Goal: Information Seeking & Learning: Learn about a topic

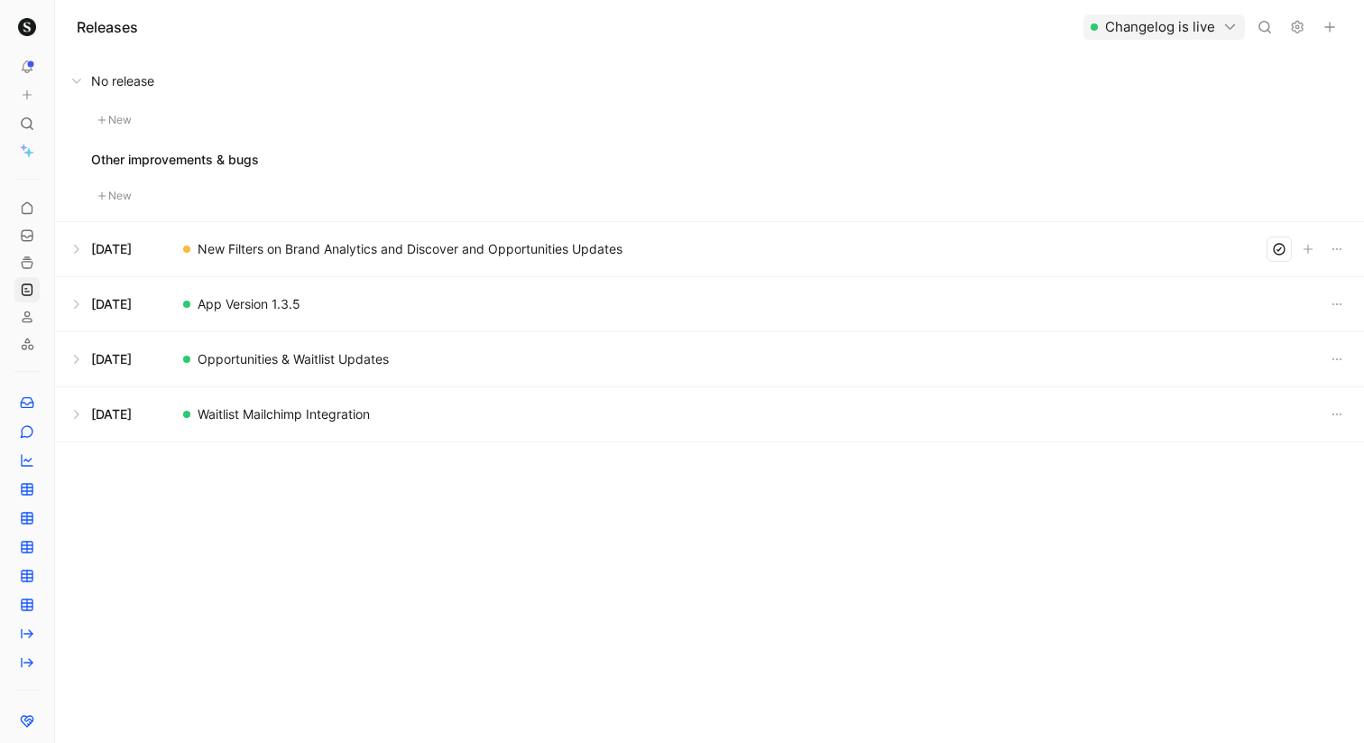
click at [77, 303] on button at bounding box center [709, 304] width 1307 height 54
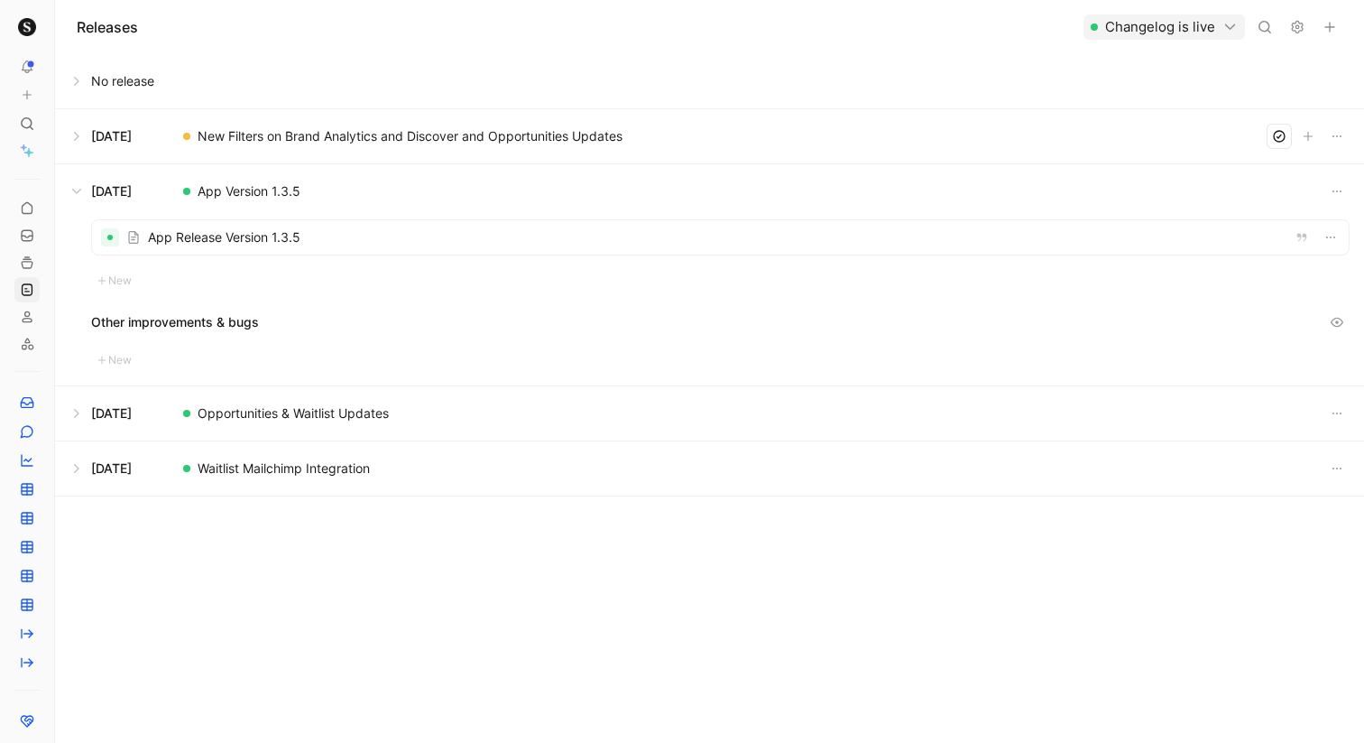
click at [287, 229] on div at bounding box center [720, 237] width 1257 height 34
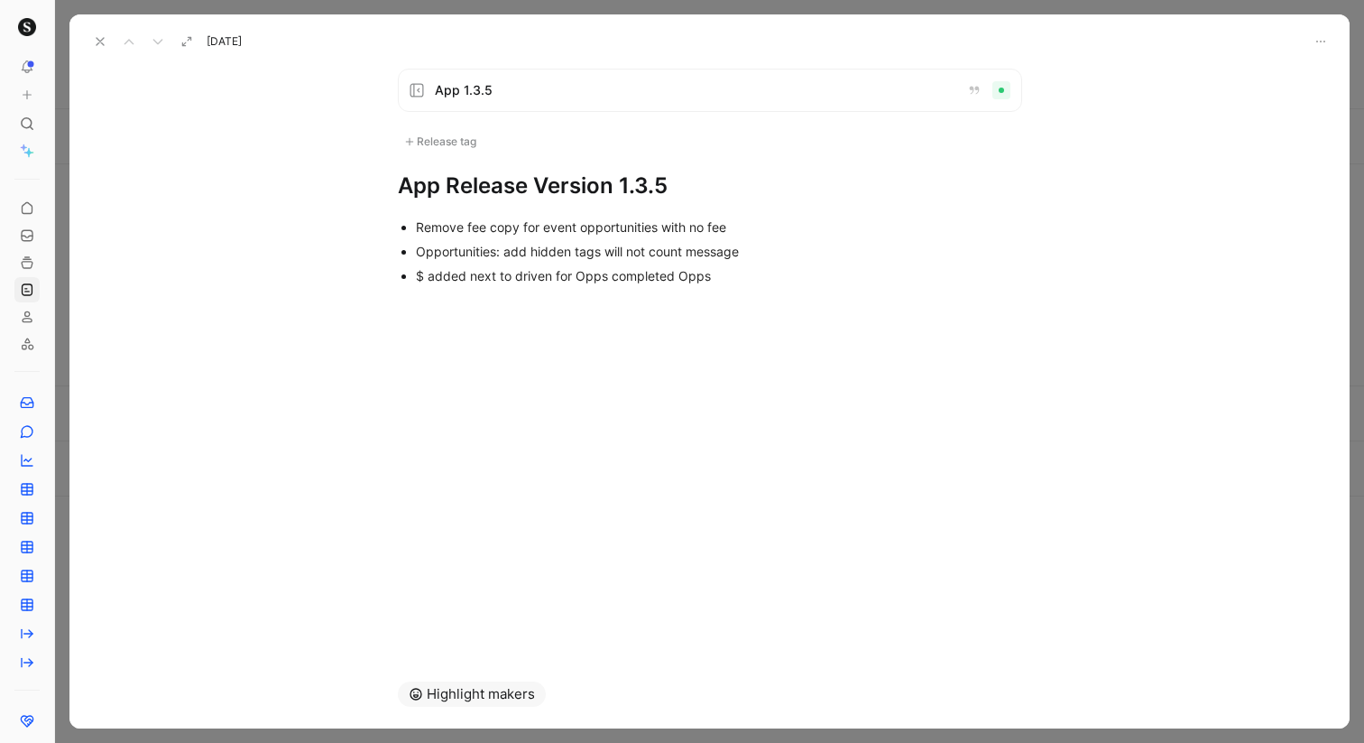
click at [1006, 91] on div at bounding box center [1002, 90] width 18 height 18
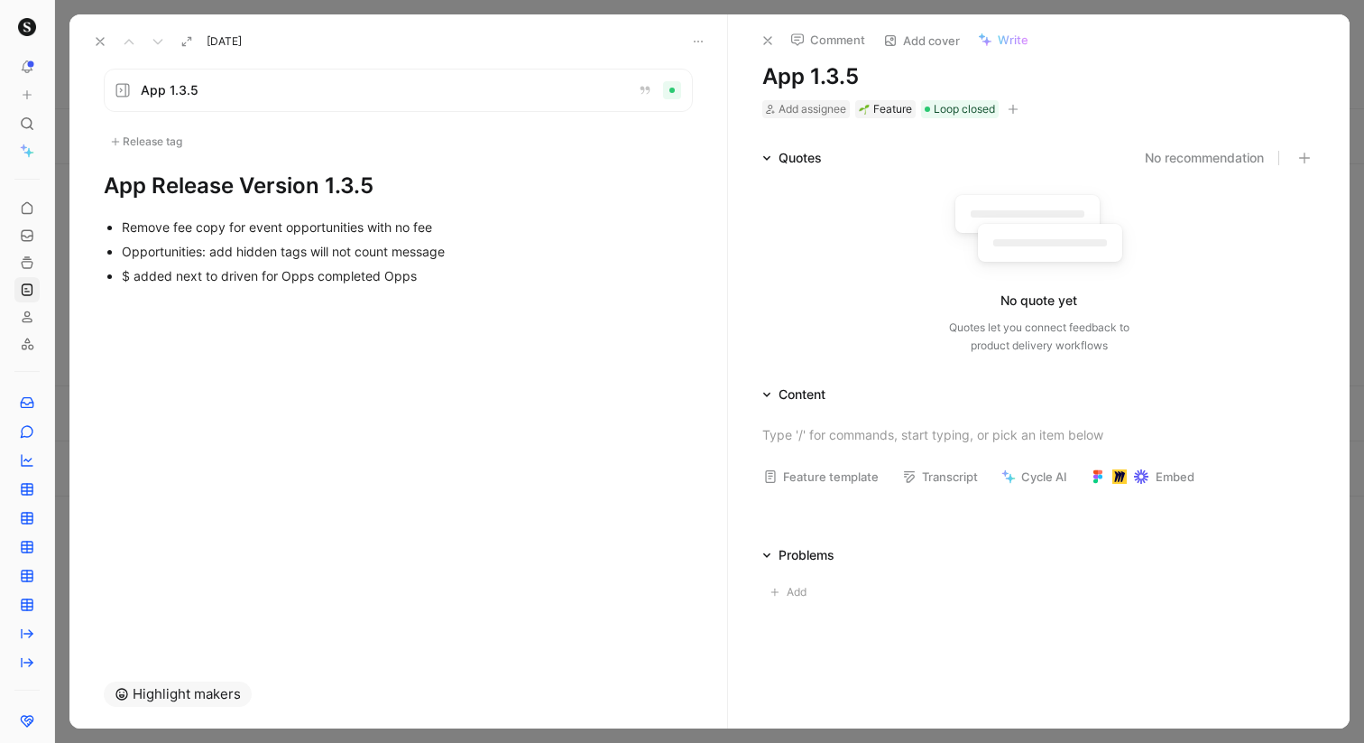
click at [104, 42] on icon at bounding box center [100, 41] width 14 height 14
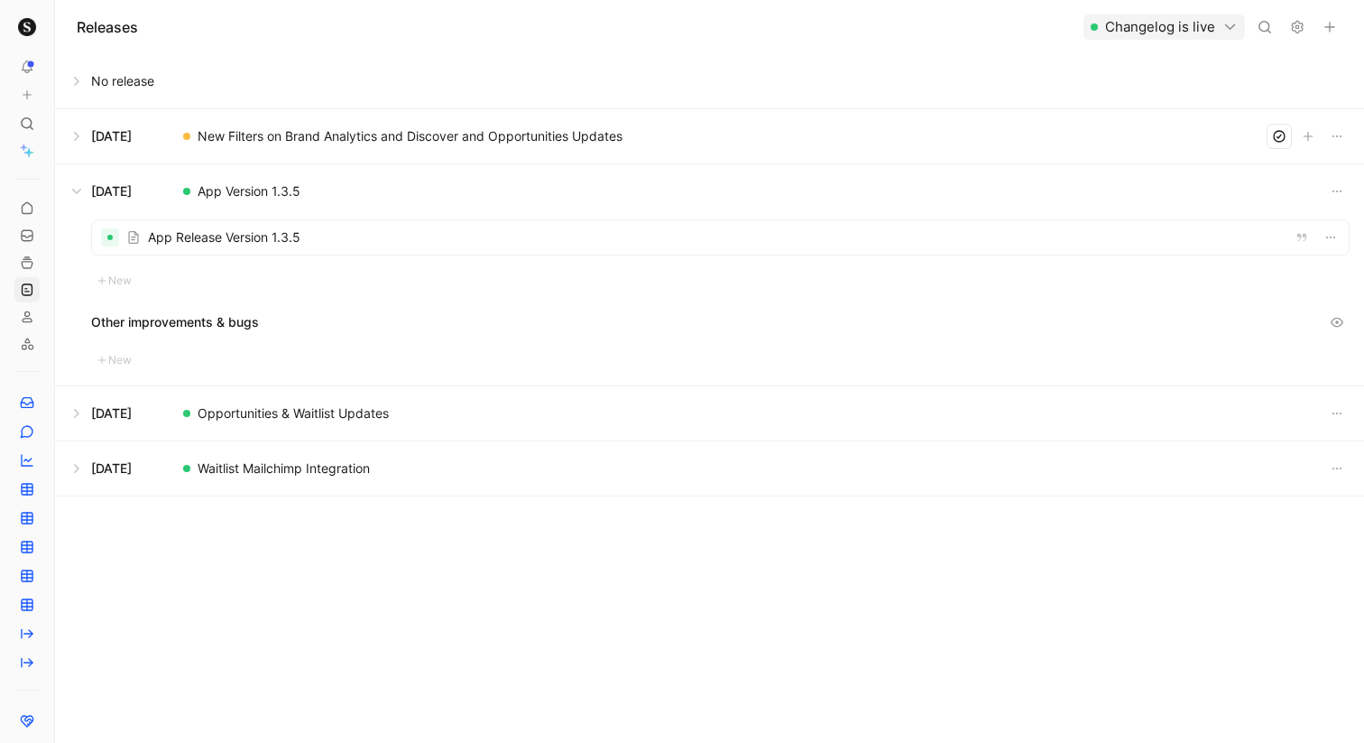
click at [83, 133] on button at bounding box center [709, 136] width 1307 height 54
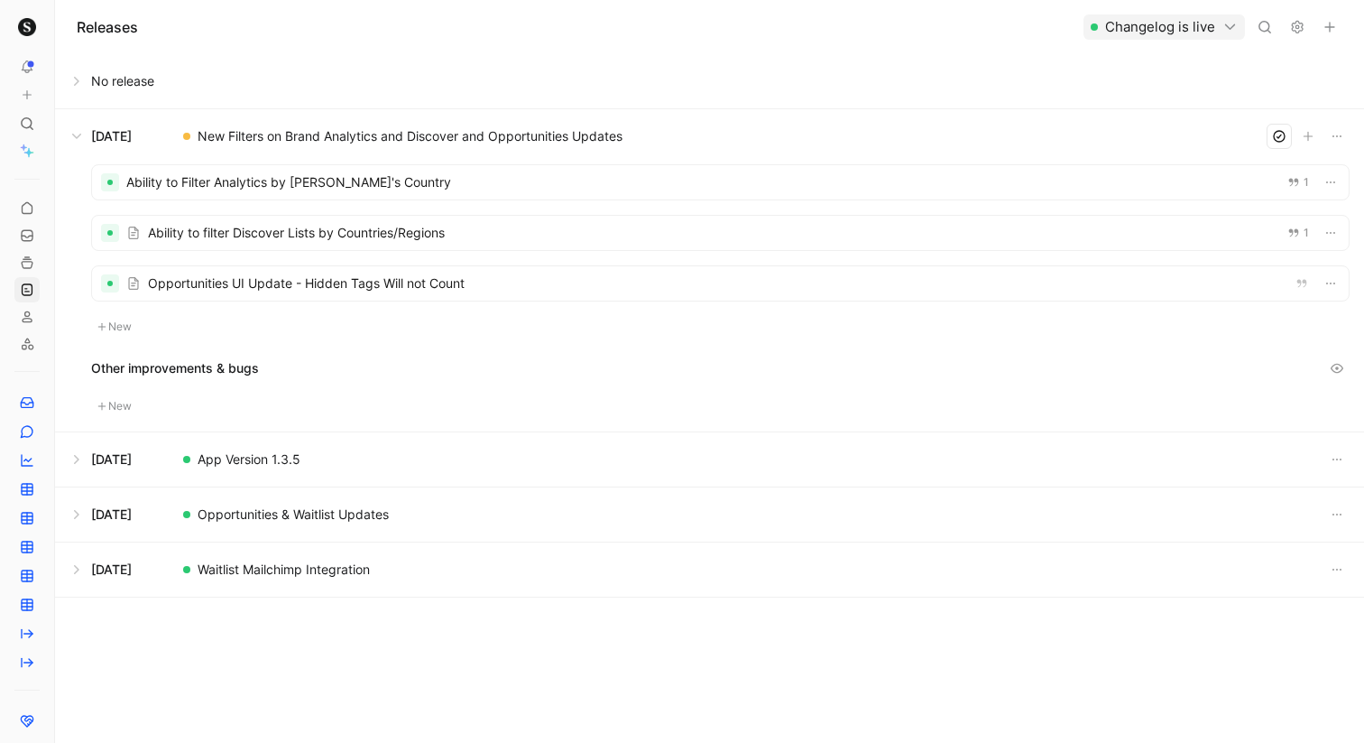
click at [115, 283] on div at bounding box center [110, 283] width 18 height 18
click at [197, 280] on div at bounding box center [720, 283] width 1257 height 34
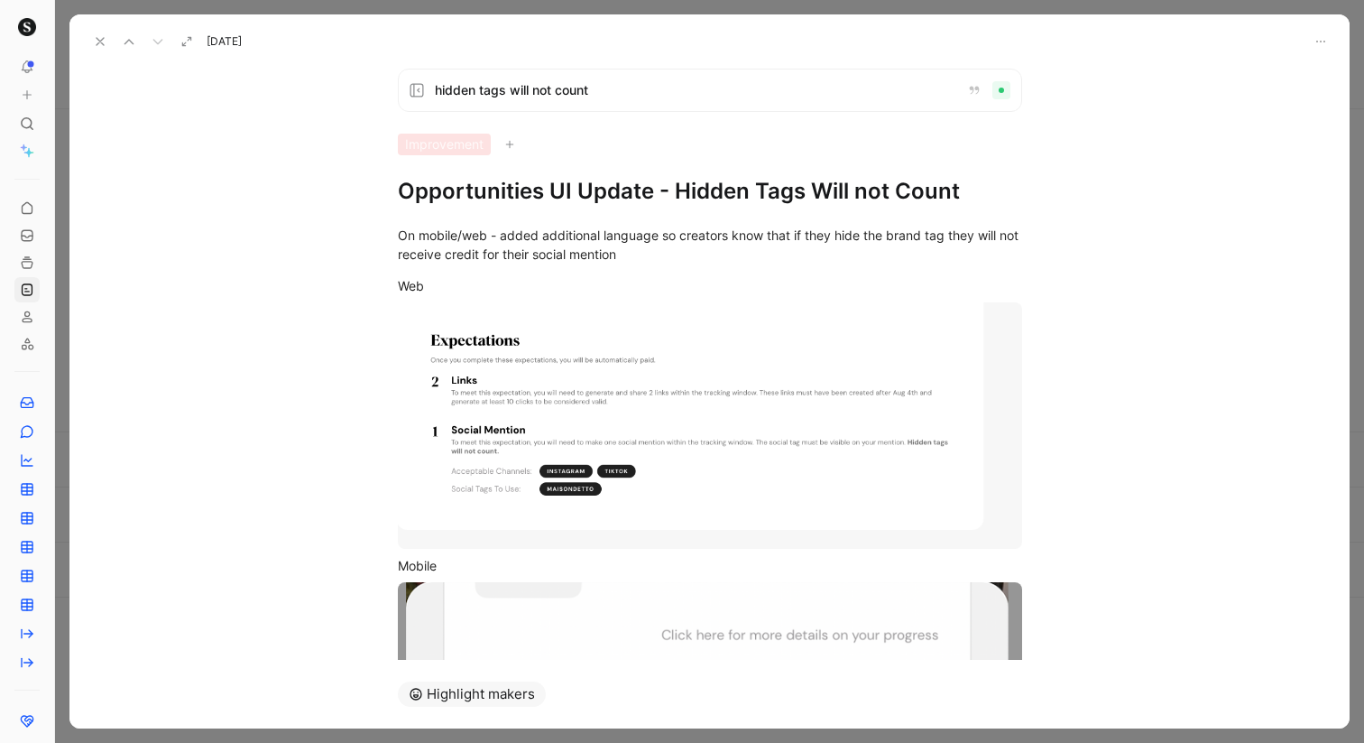
click at [1000, 89] on div at bounding box center [1001, 90] width 5 height 5
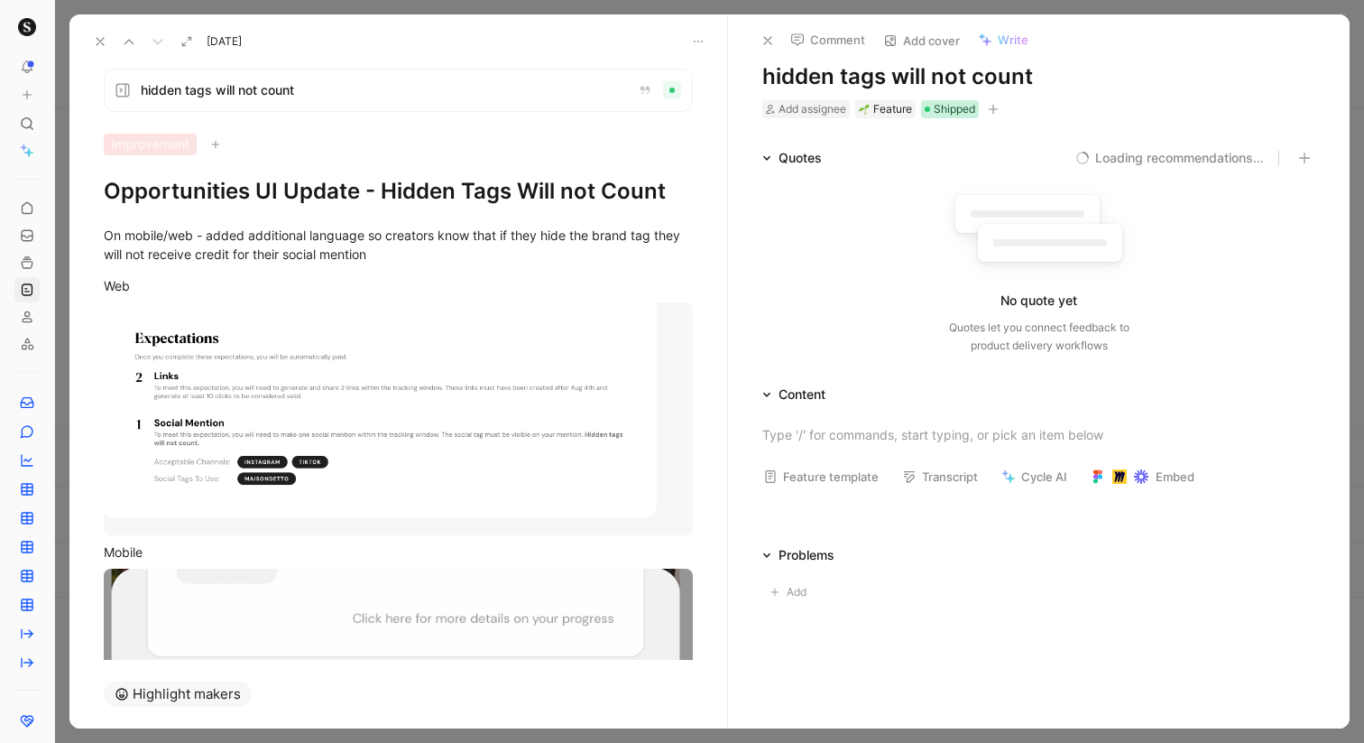
click at [963, 101] on span "Shipped" at bounding box center [955, 109] width 42 height 18
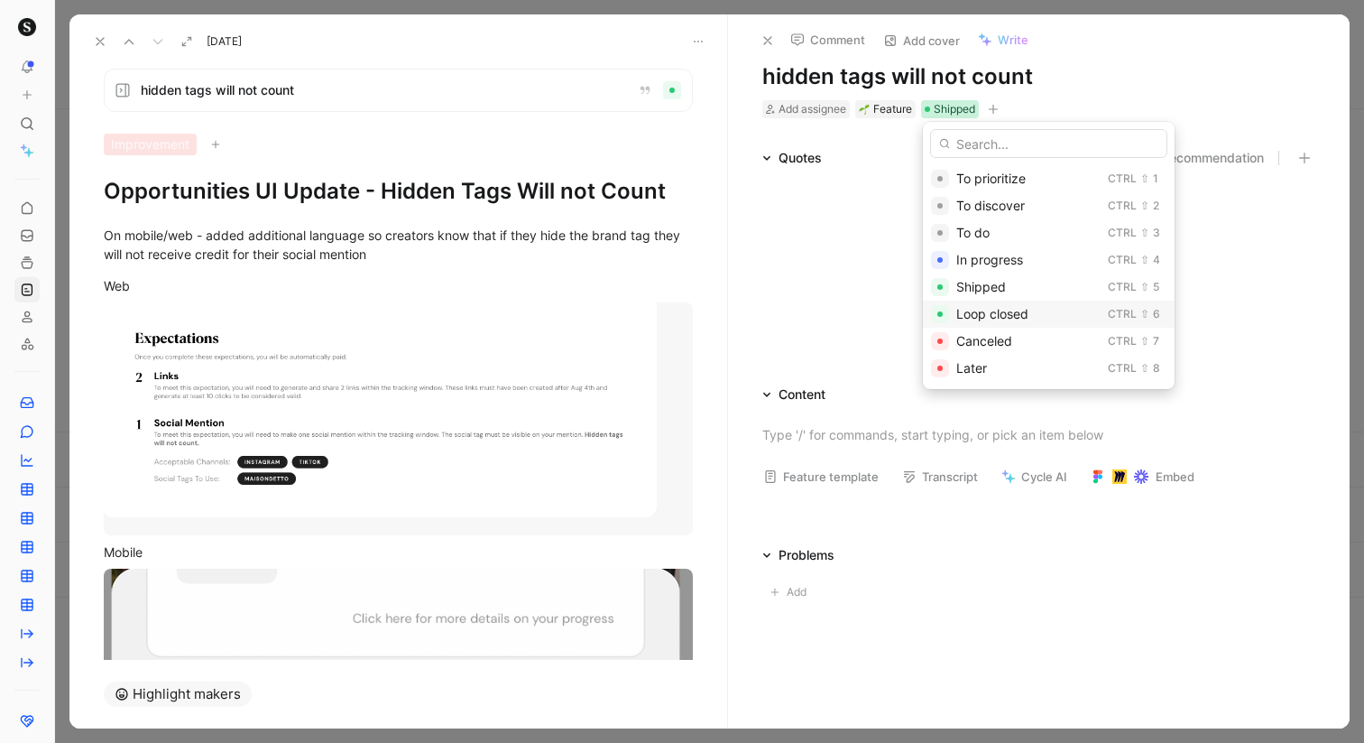
click at [984, 315] on span "Loop closed" at bounding box center [992, 313] width 72 height 15
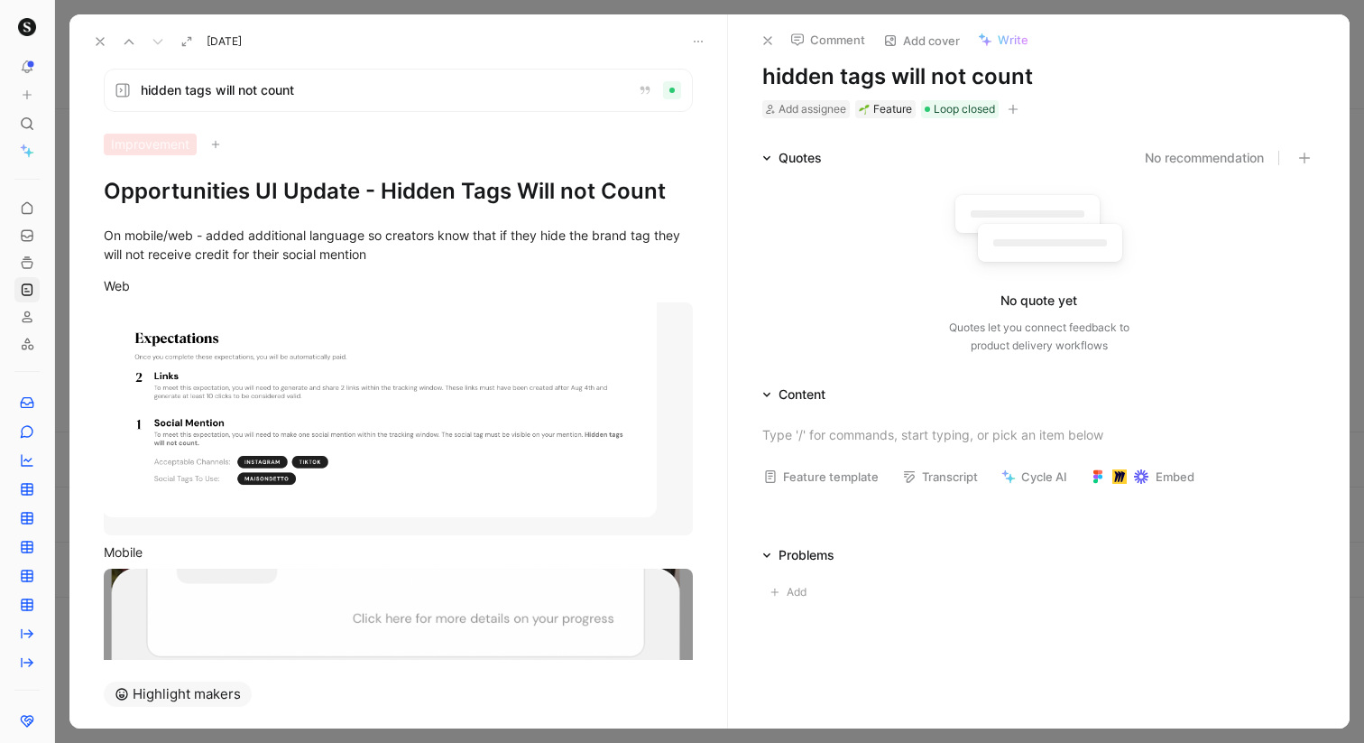
click at [97, 41] on icon at bounding box center [100, 41] width 14 height 14
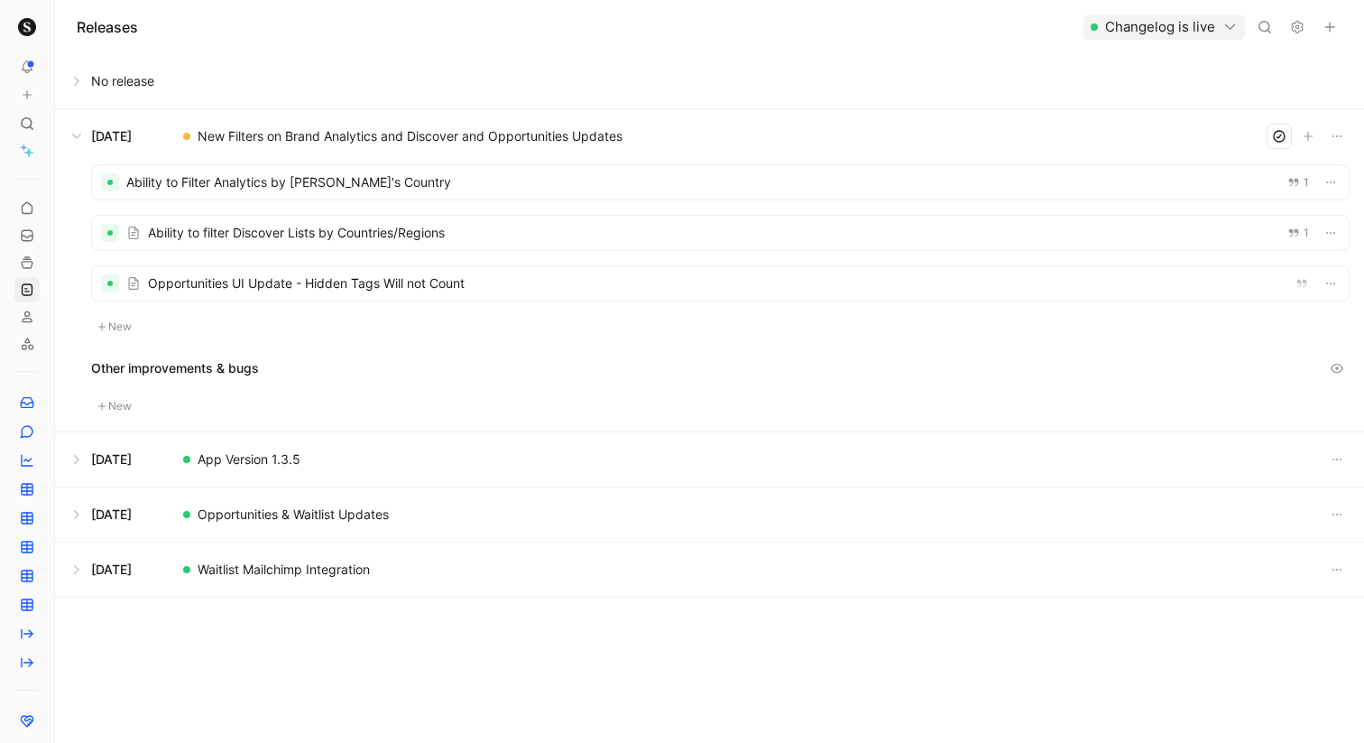
click at [83, 137] on button at bounding box center [709, 136] width 1307 height 54
